Goal: Task Accomplishment & Management: Manage account settings

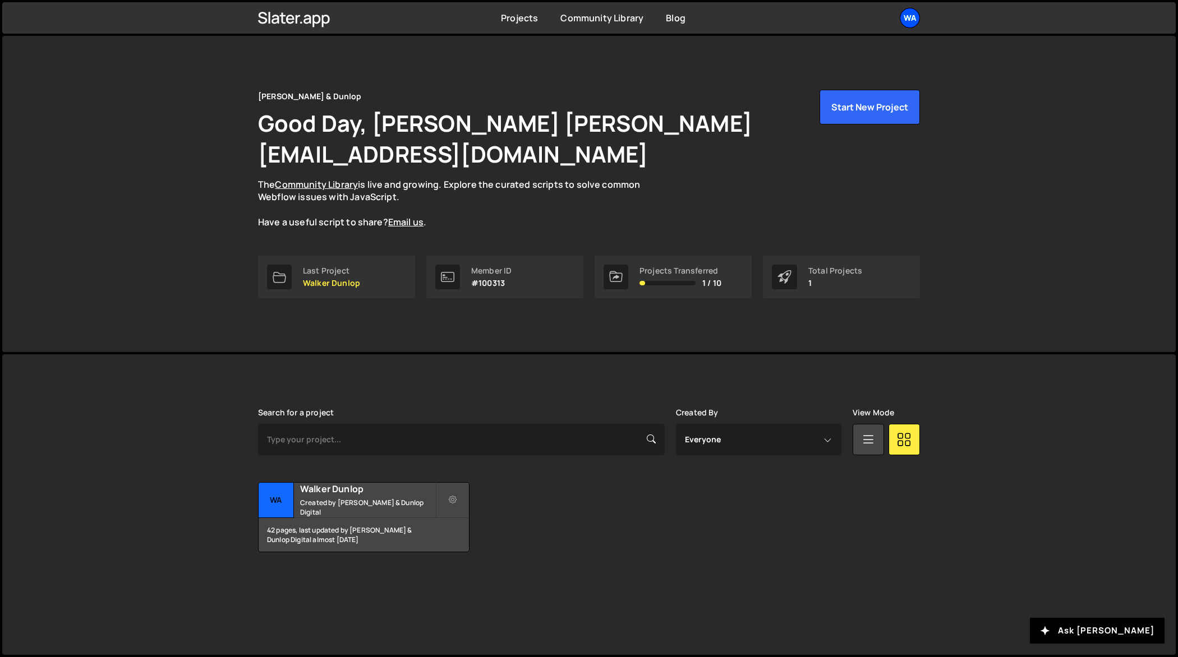
click at [913, 14] on div "Wa" at bounding box center [909, 18] width 20 height 20
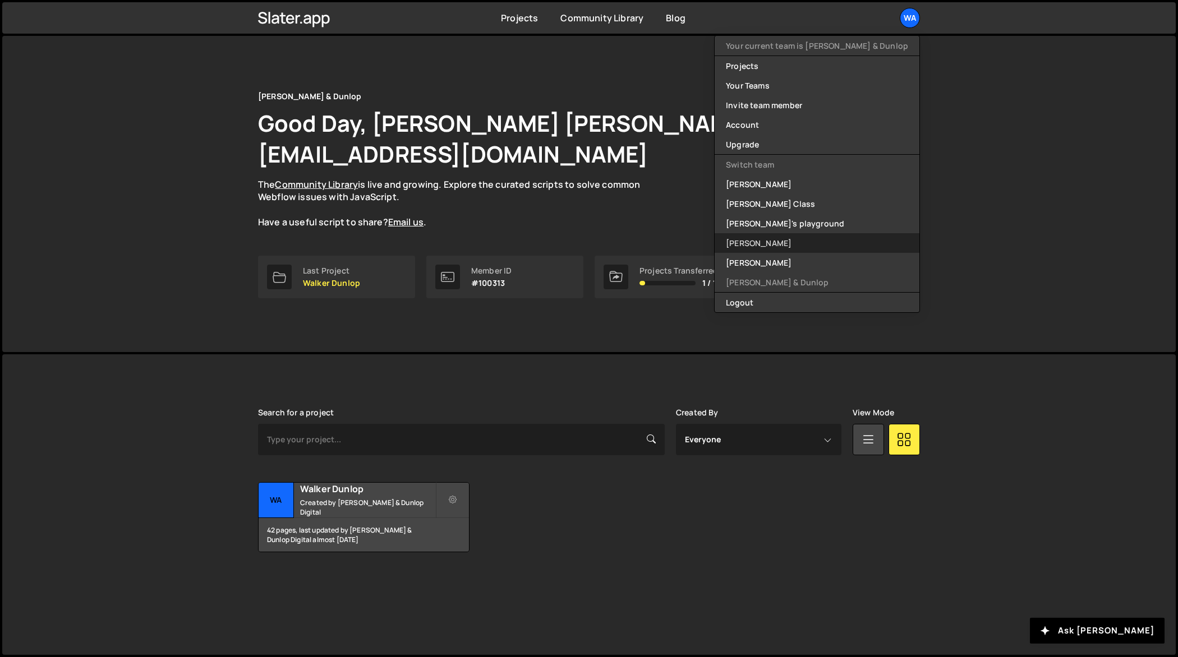
click at [794, 243] on link "[PERSON_NAME]" at bounding box center [816, 243] width 205 height 20
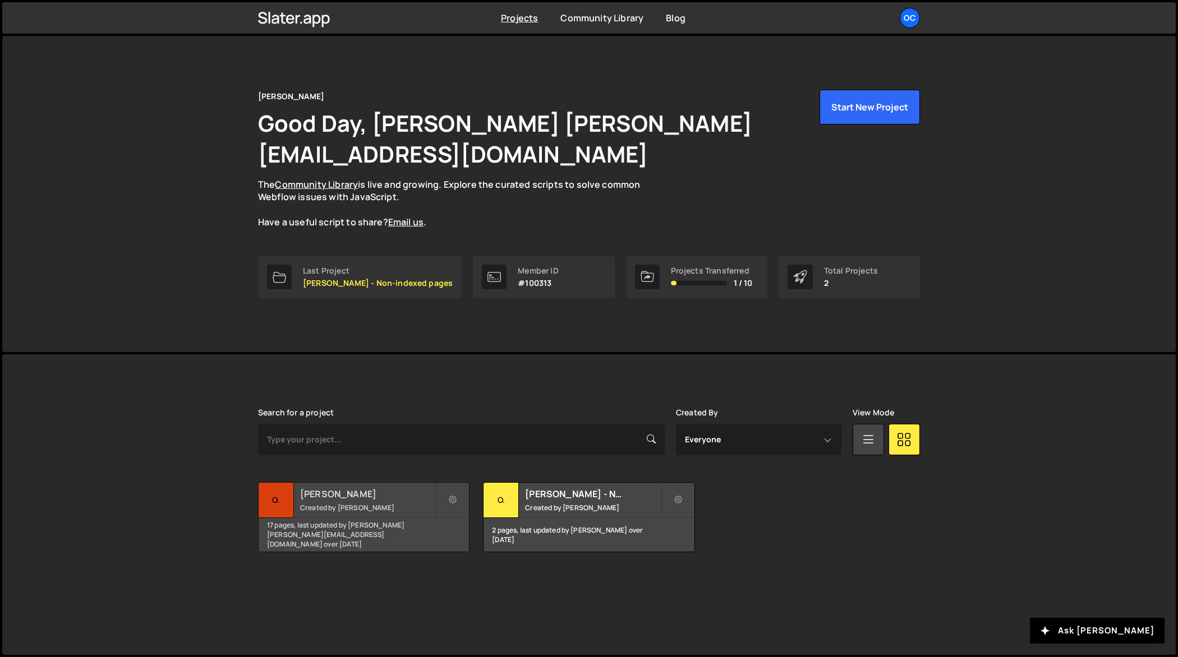
click at [346, 518] on div "17 pages, last updated by [PERSON_NAME] [PERSON_NAME][EMAIL_ADDRESS][DOMAIN_NAM…" at bounding box center [364, 535] width 210 height 34
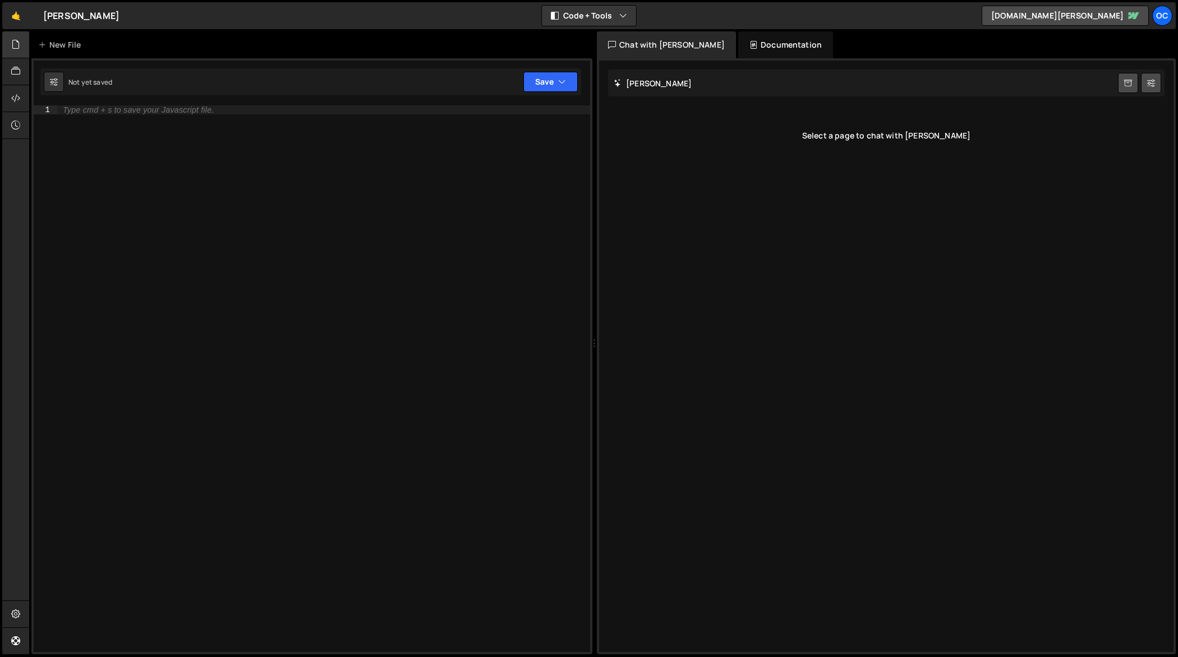
click at [17, 43] on icon at bounding box center [15, 44] width 9 height 12
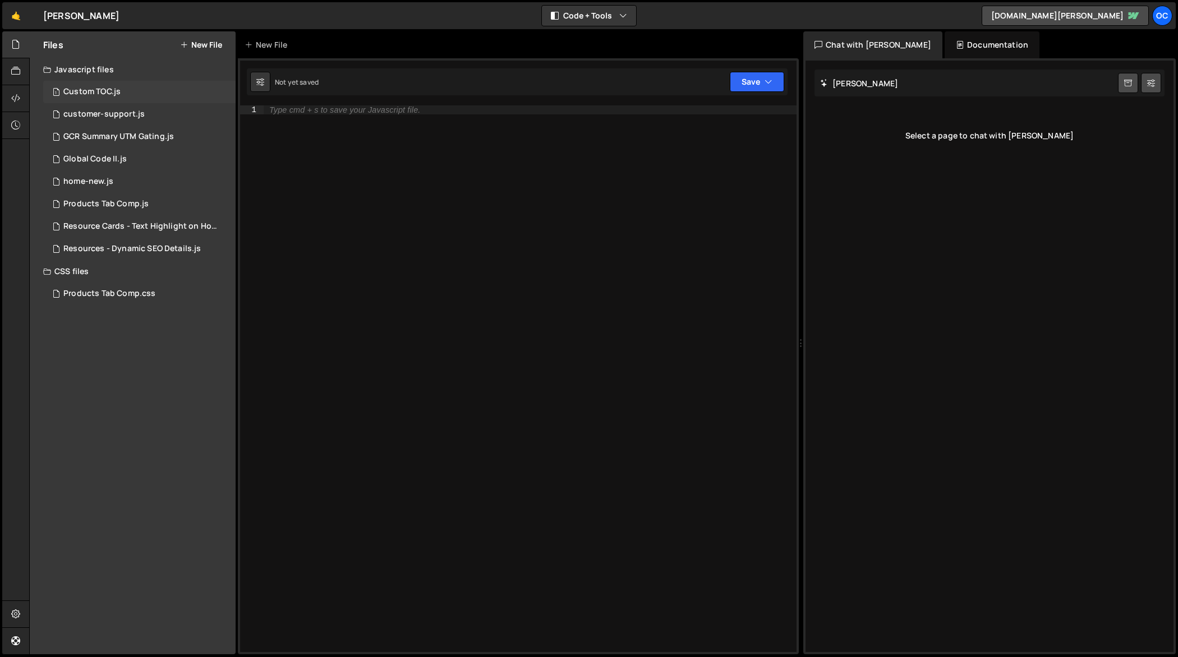
click at [113, 89] on div "Custom TOC.js" at bounding box center [91, 92] width 57 height 10
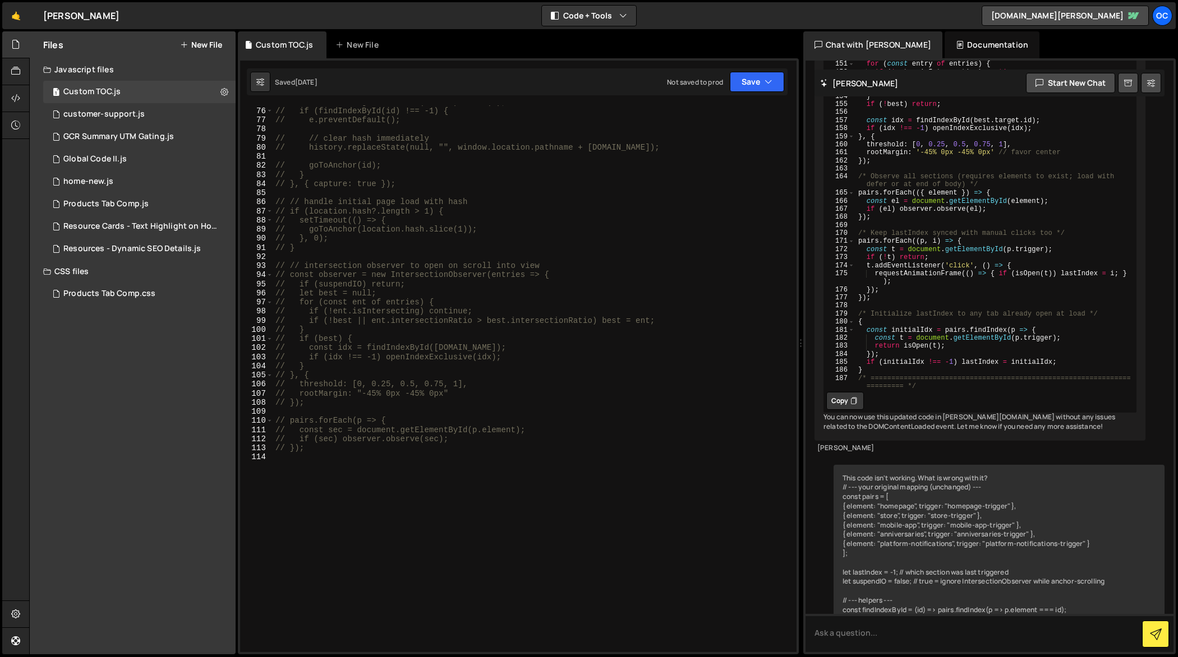
scroll to position [760, 0]
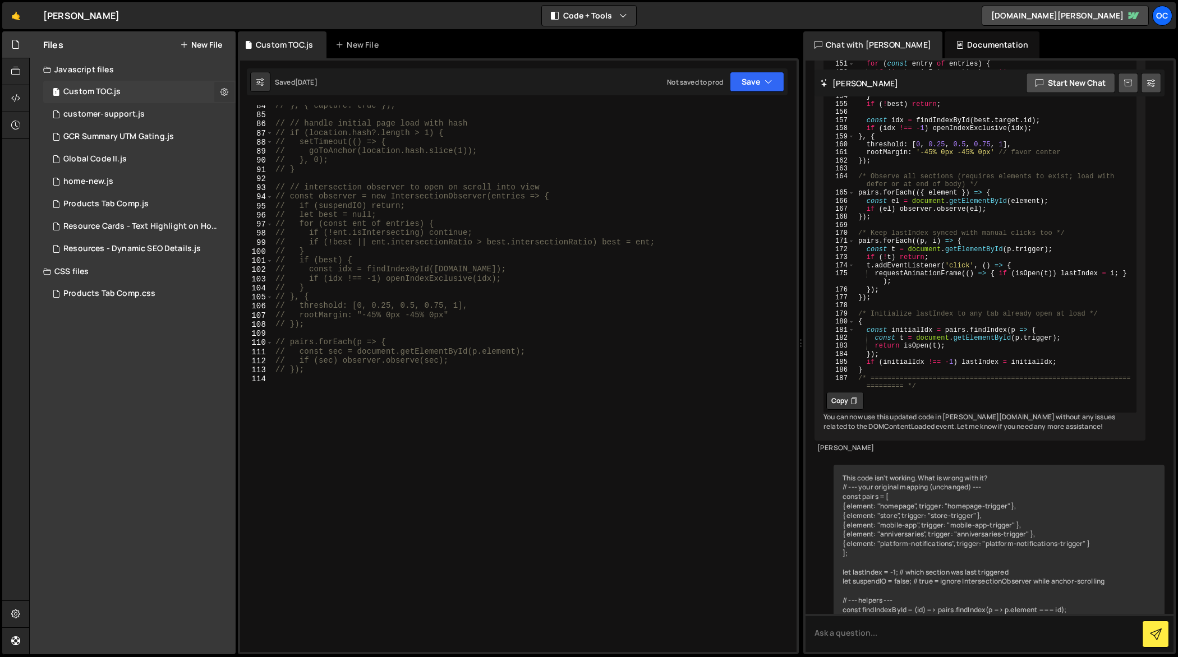
click at [224, 91] on icon at bounding box center [224, 91] width 8 height 11
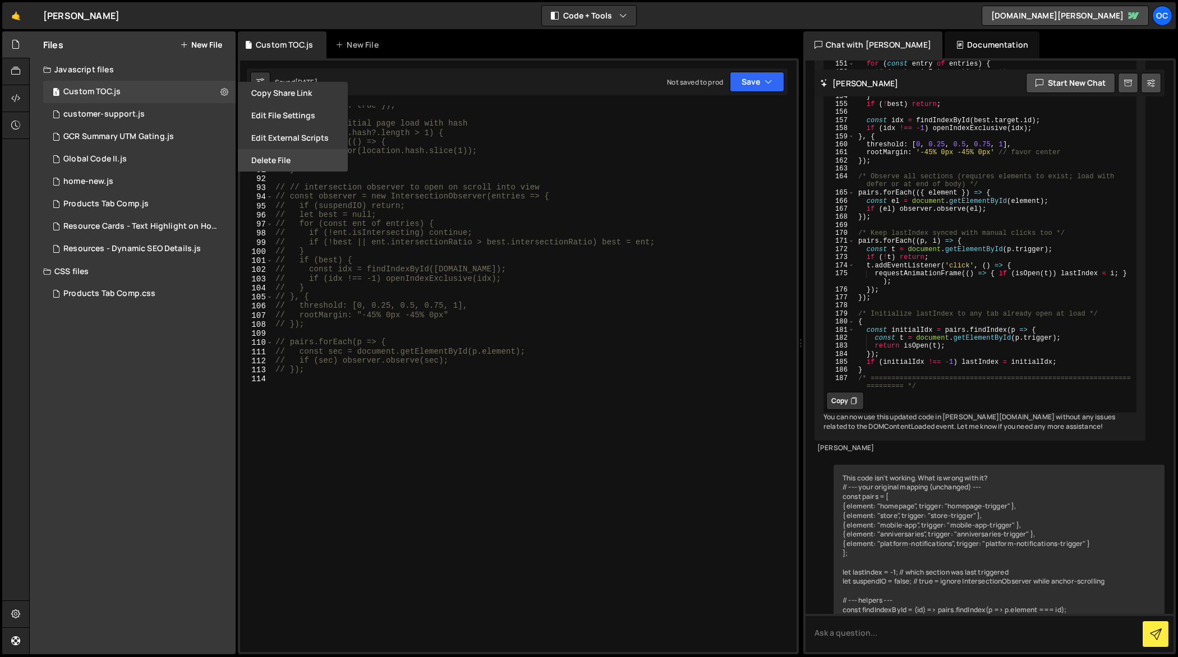
click at [265, 154] on button "Delete File" at bounding box center [293, 160] width 110 height 22
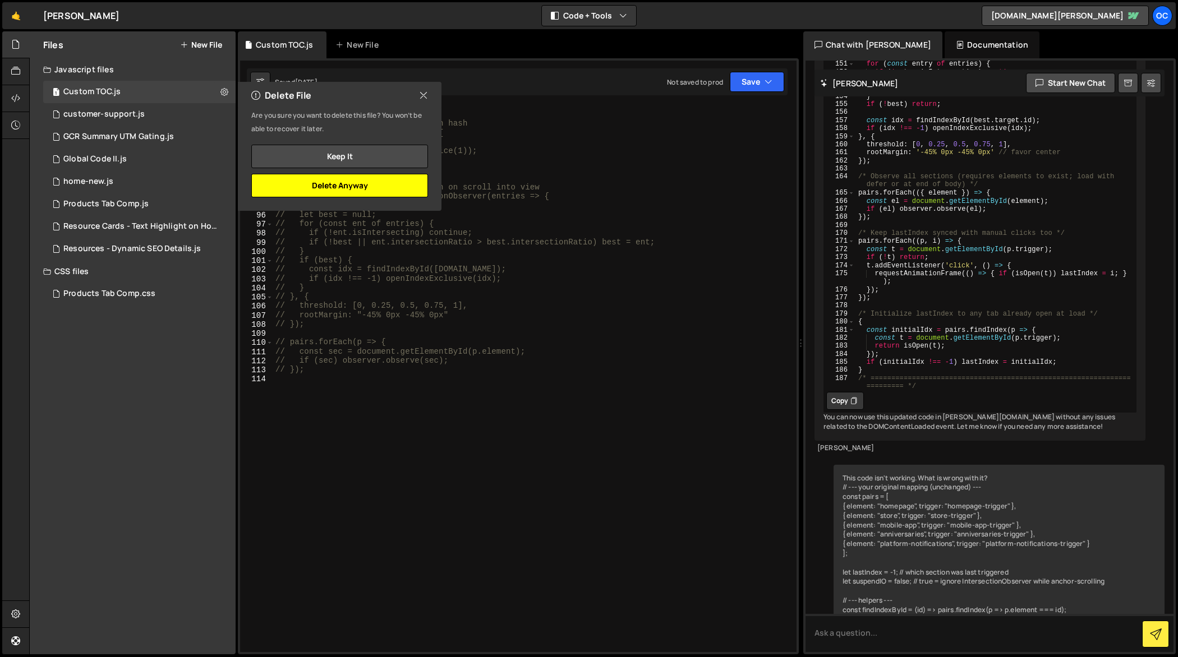
click at [387, 188] on button "Delete Anyway" at bounding box center [339, 186] width 177 height 24
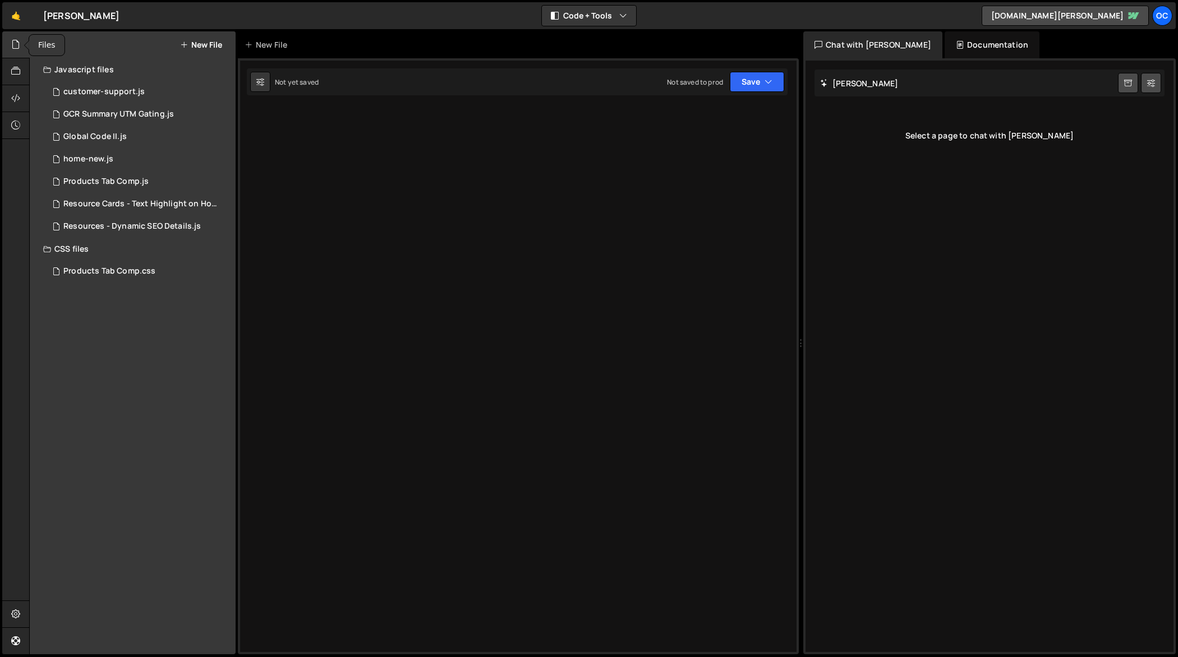
click at [15, 39] on icon at bounding box center [15, 44] width 9 height 12
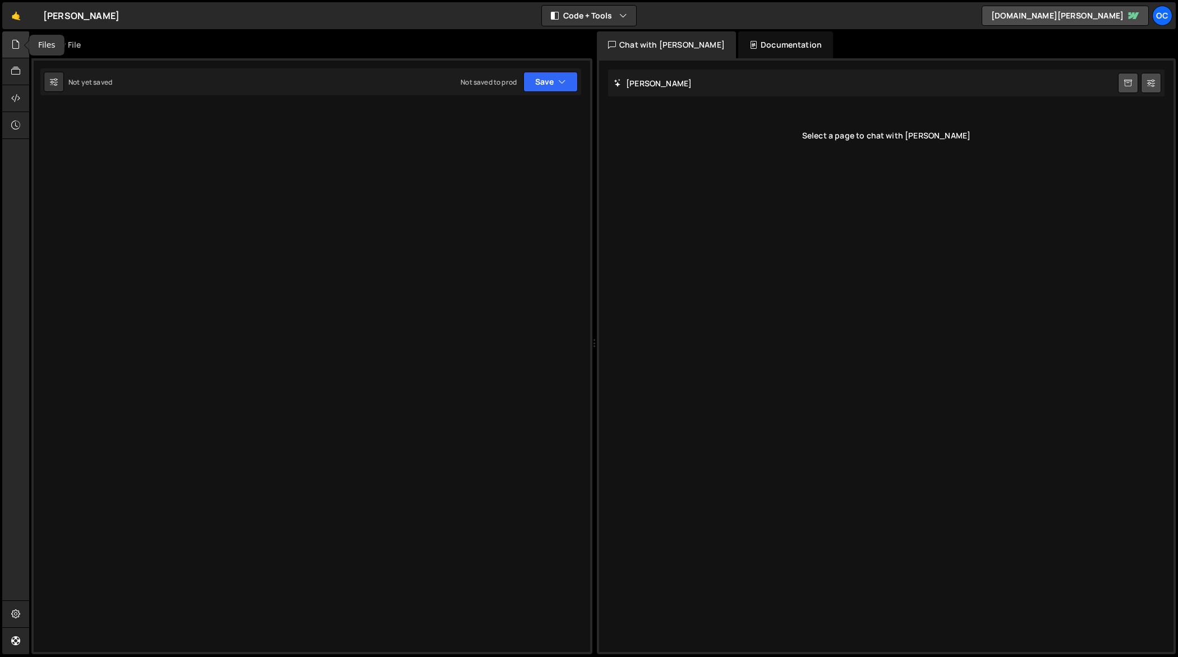
click at [15, 49] on icon at bounding box center [15, 44] width 9 height 12
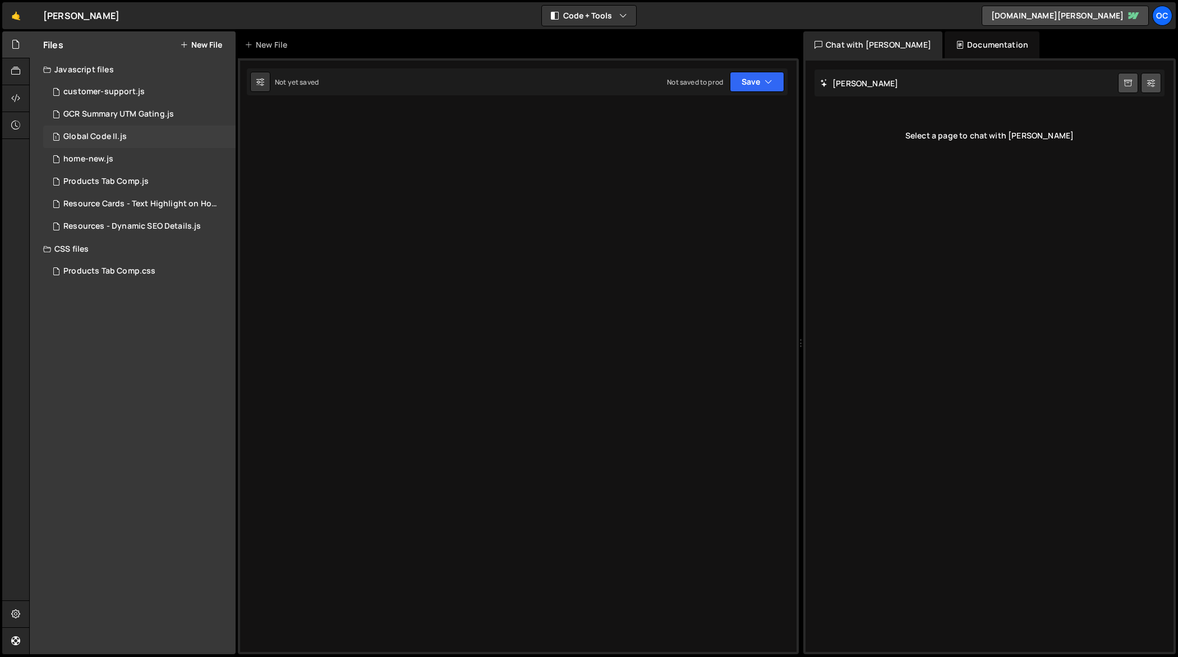
click at [76, 136] on div "Global Code II.js" at bounding box center [94, 137] width 63 height 10
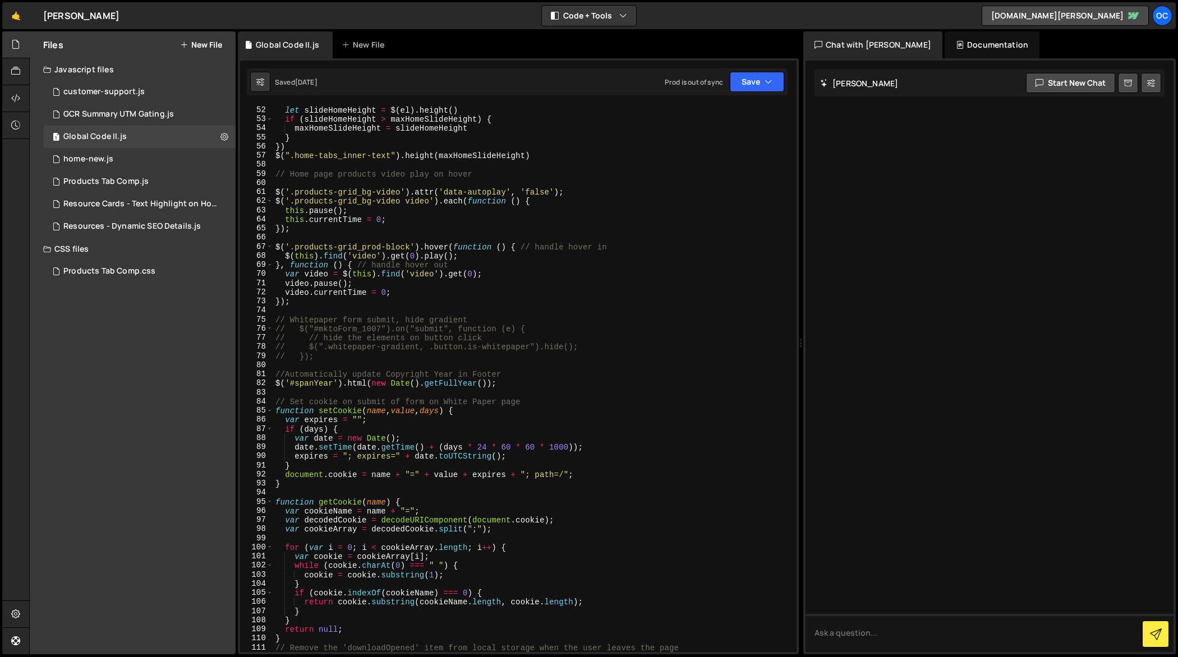
scroll to position [0, 0]
